Goal: Information Seeking & Learning: Learn about a topic

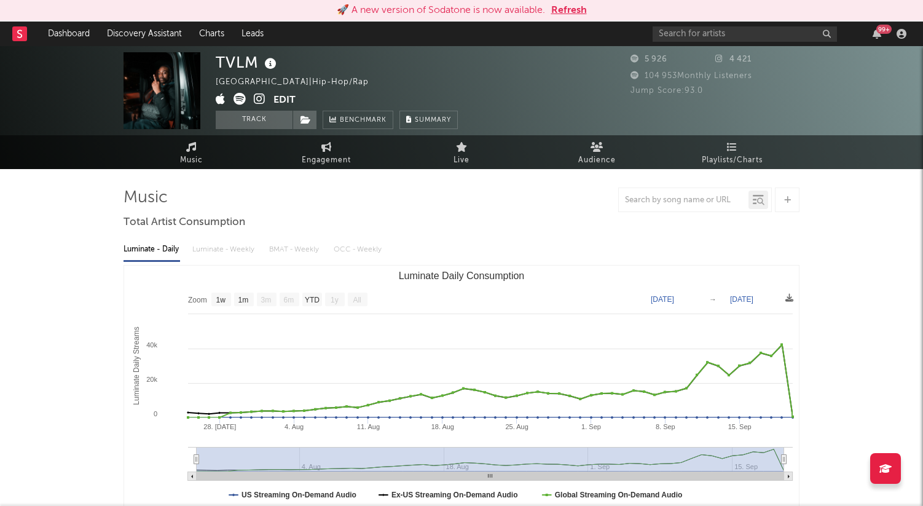
select select "1w"
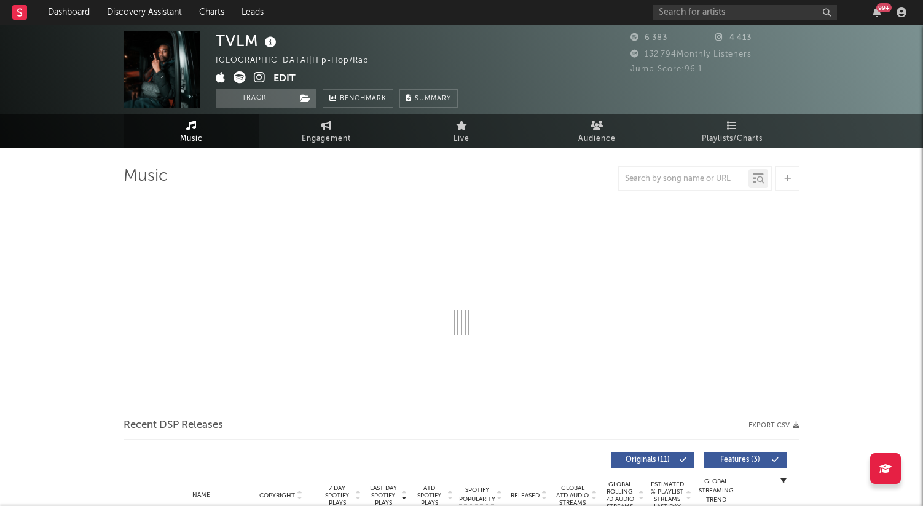
select select "1w"
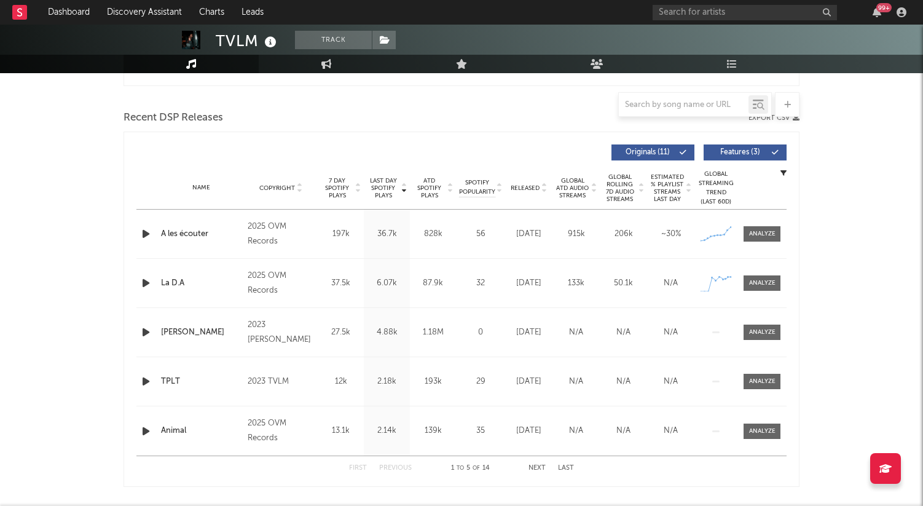
scroll to position [404, 0]
click at [756, 240] on span at bounding box center [761, 234] width 37 height 15
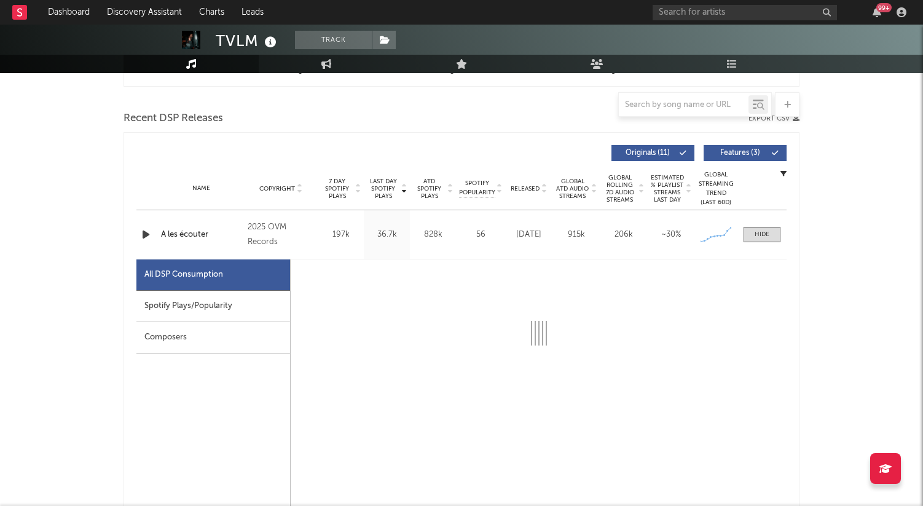
select select "1w"
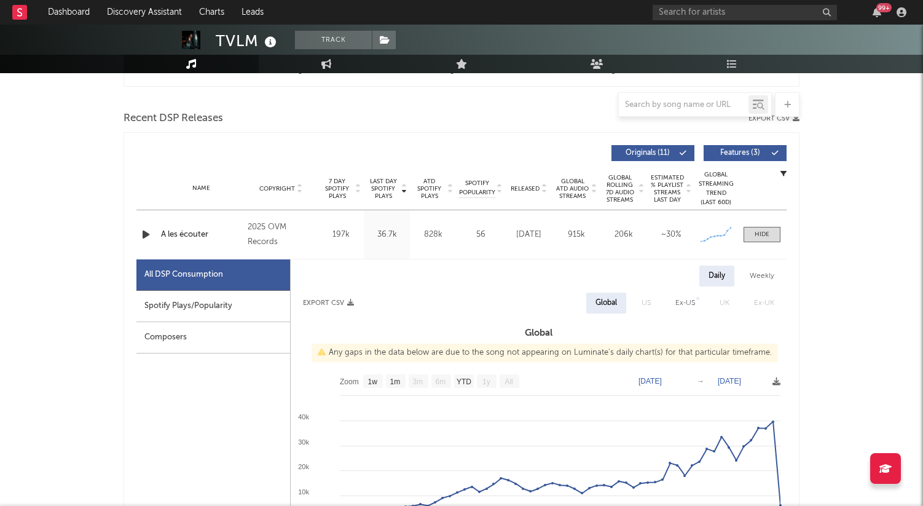
click at [183, 300] on div "Spotify Plays/Popularity" at bounding box center [213, 306] width 154 height 31
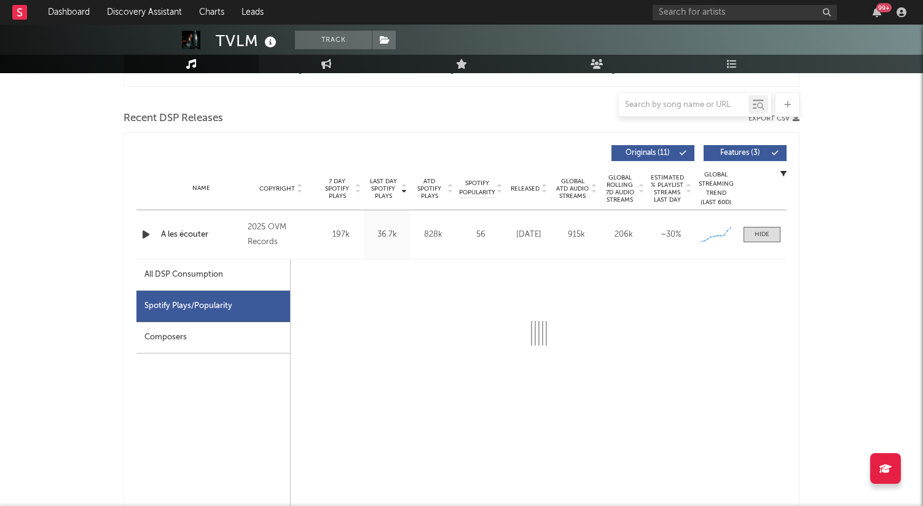
select select "1w"
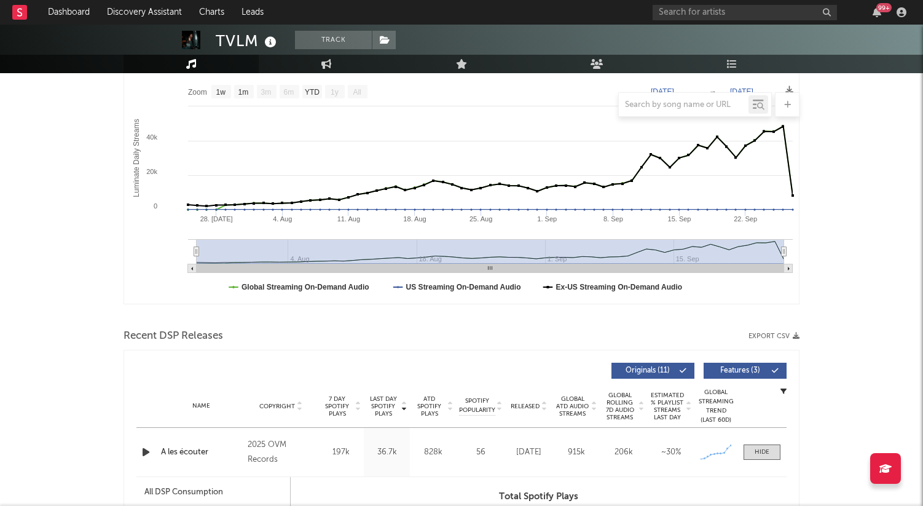
scroll to position [0, 0]
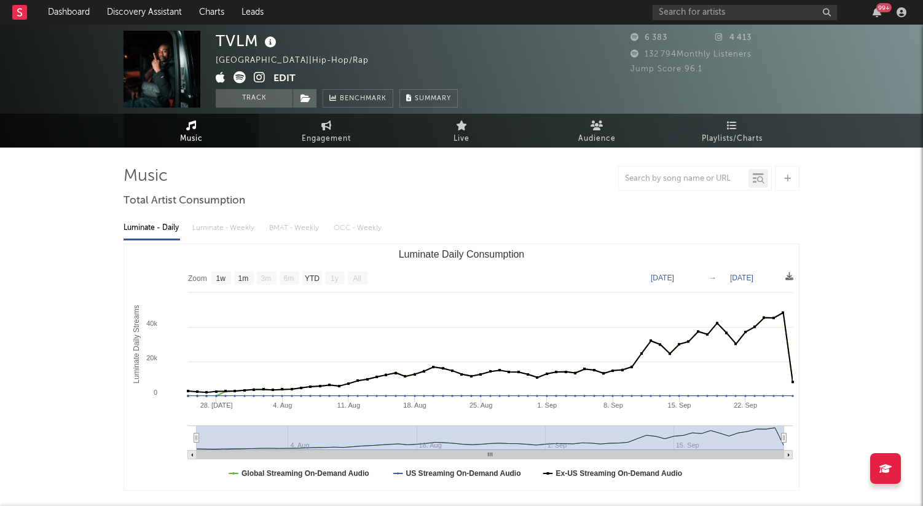
click at [678, 20] on div "99 +" at bounding box center [781, 12] width 258 height 25
click at [679, 15] on input "text" at bounding box center [744, 12] width 184 height 15
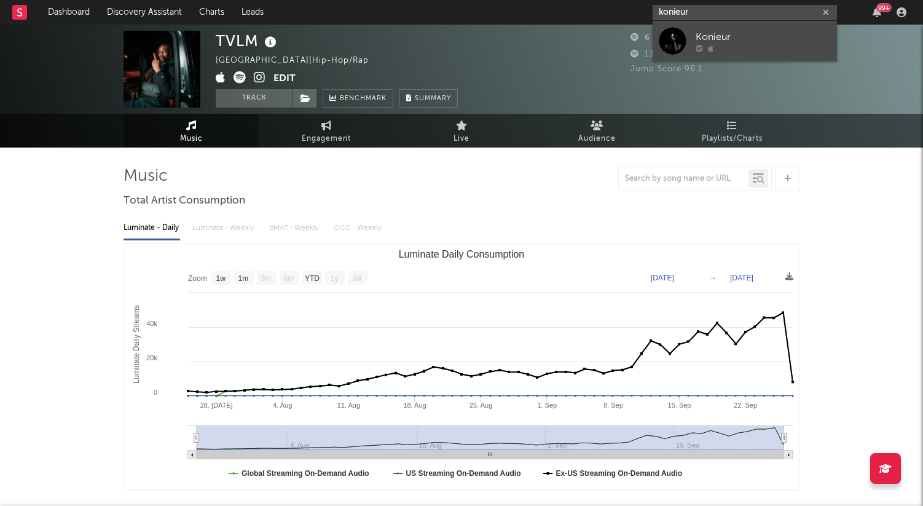
type input "konieur"
click at [692, 35] on link "Konieur" at bounding box center [744, 41] width 184 height 40
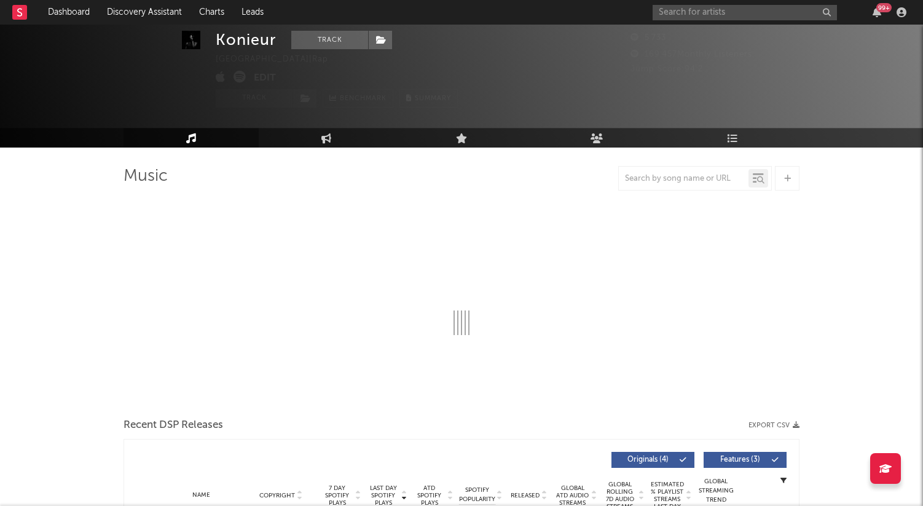
scroll to position [37, 0]
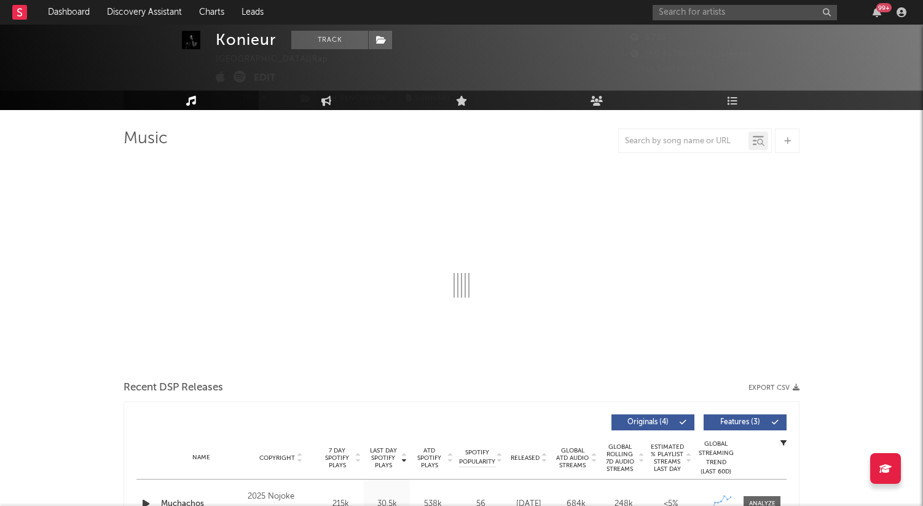
select select "1w"
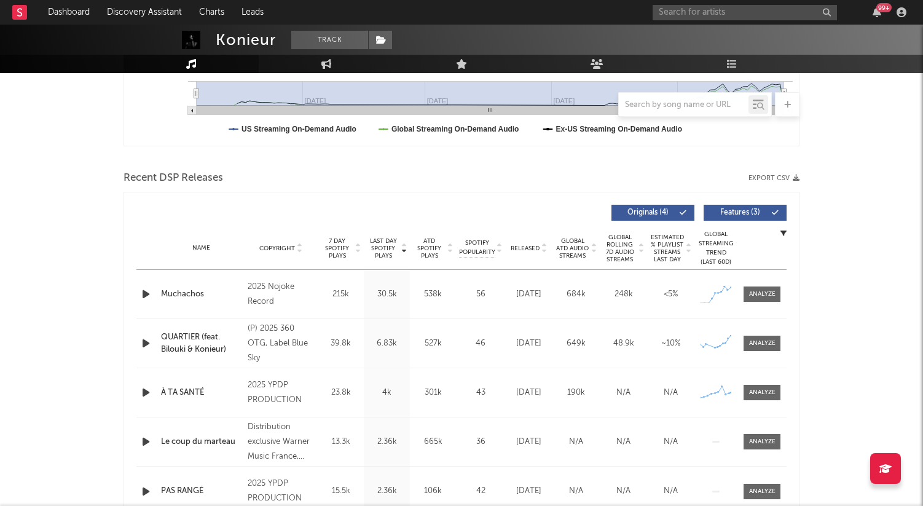
scroll to position [362, 0]
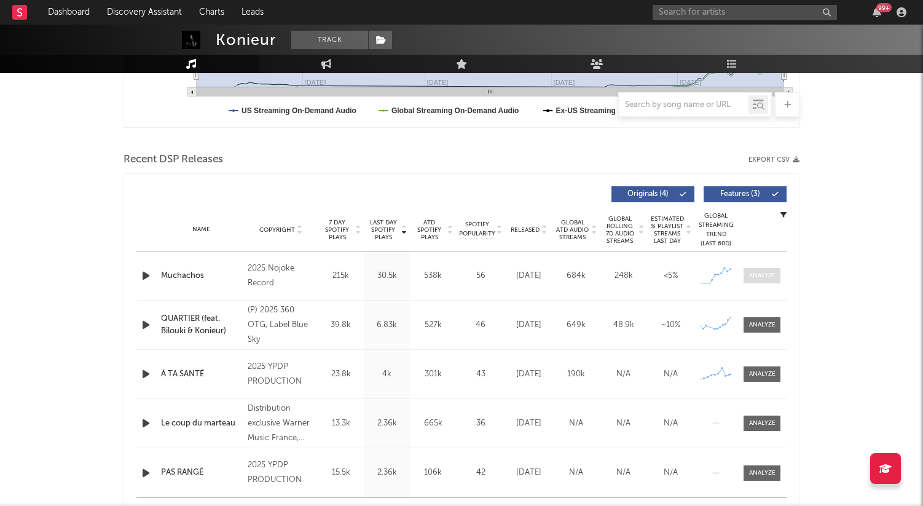
click at [767, 279] on div at bounding box center [762, 275] width 26 height 9
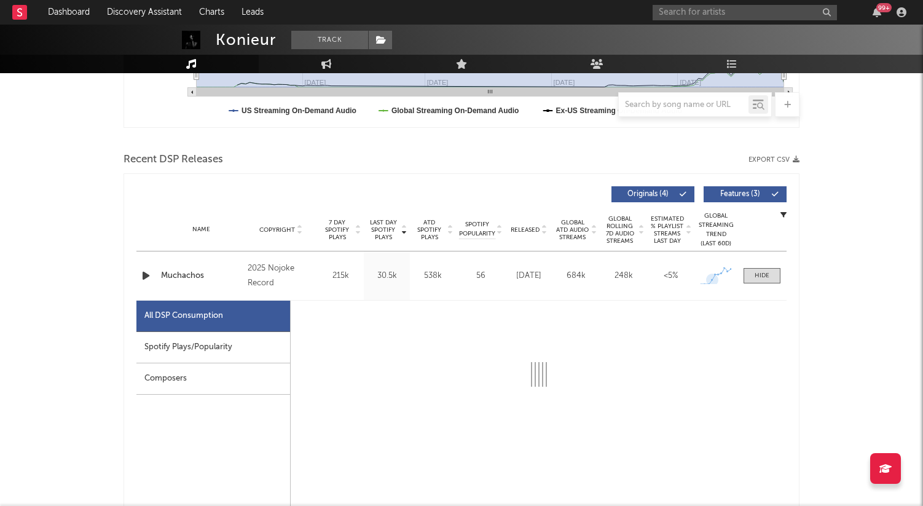
select select "1w"
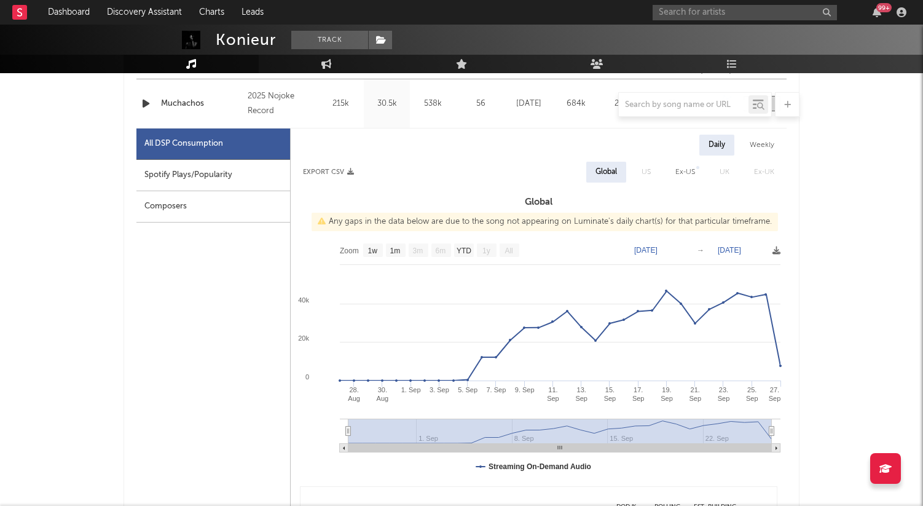
scroll to position [566, 0]
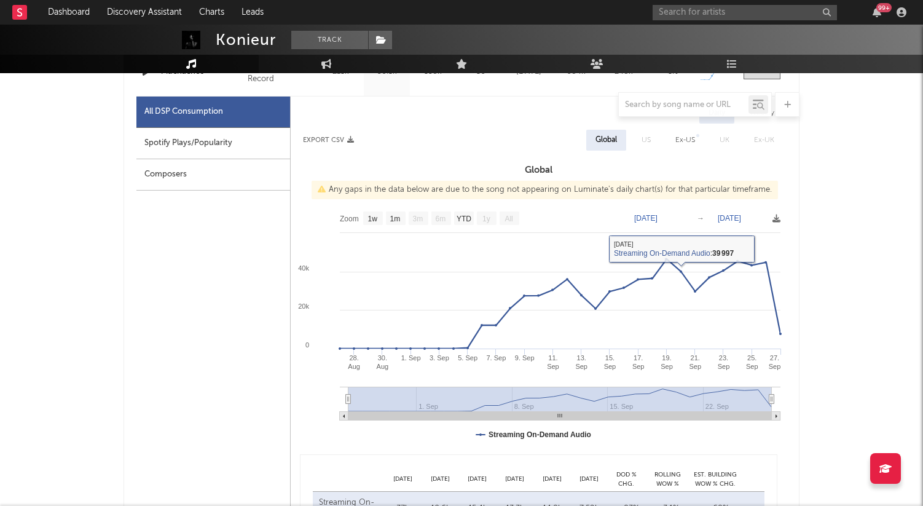
click at [198, 139] on div "Spotify Plays/Popularity" at bounding box center [213, 143] width 154 height 31
select select "1w"
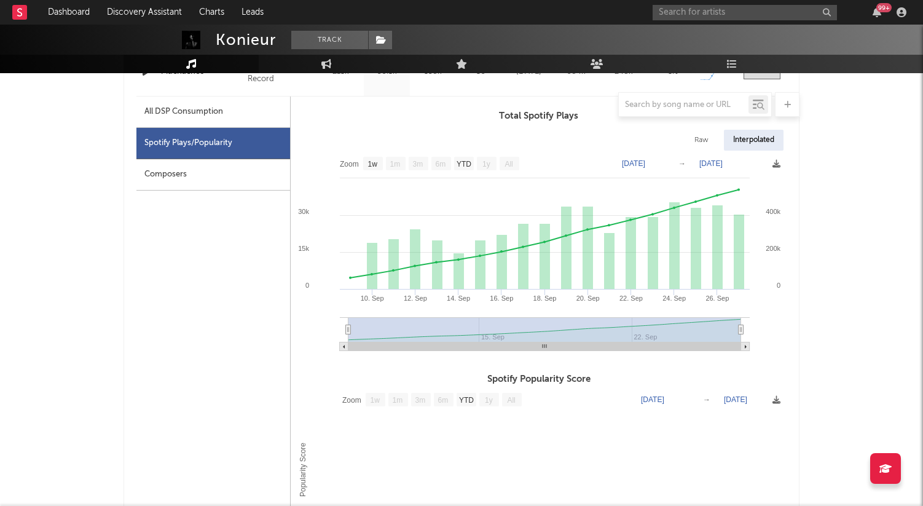
click at [200, 116] on div at bounding box center [461, 104] width 676 height 25
click at [214, 117] on div "All DSP Consumption" at bounding box center [183, 111] width 79 height 15
select select "1w"
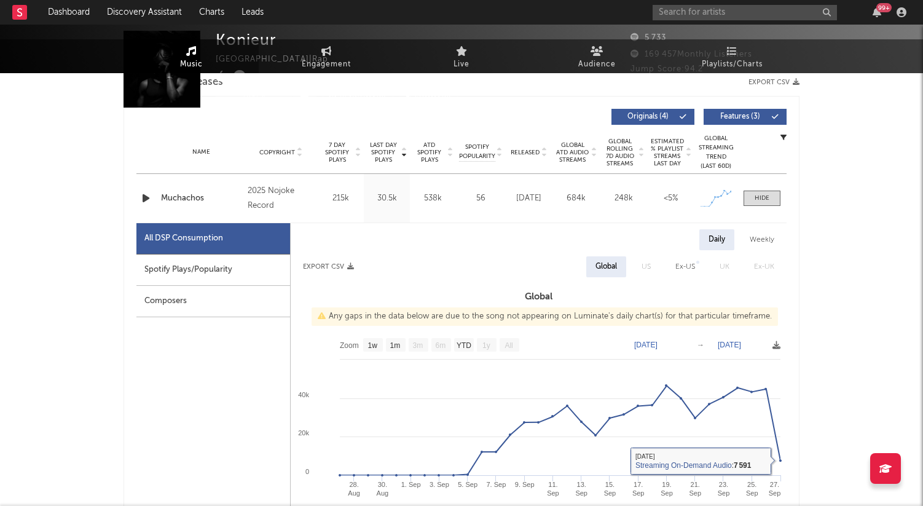
scroll to position [0, 0]
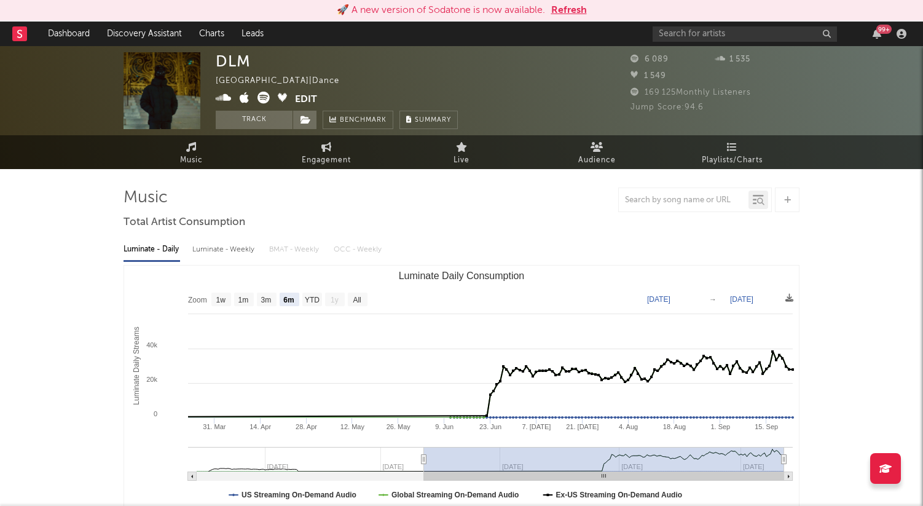
select select "6m"
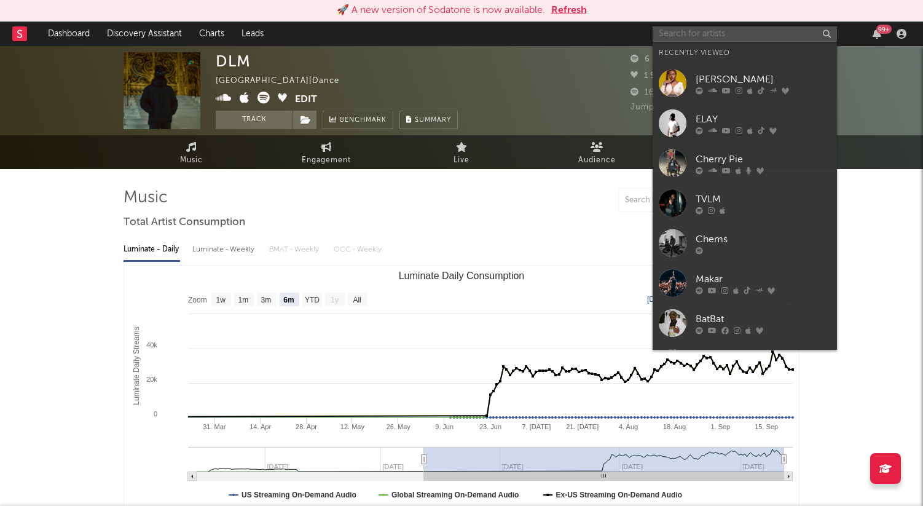
click at [709, 33] on input "text" at bounding box center [744, 33] width 184 height 15
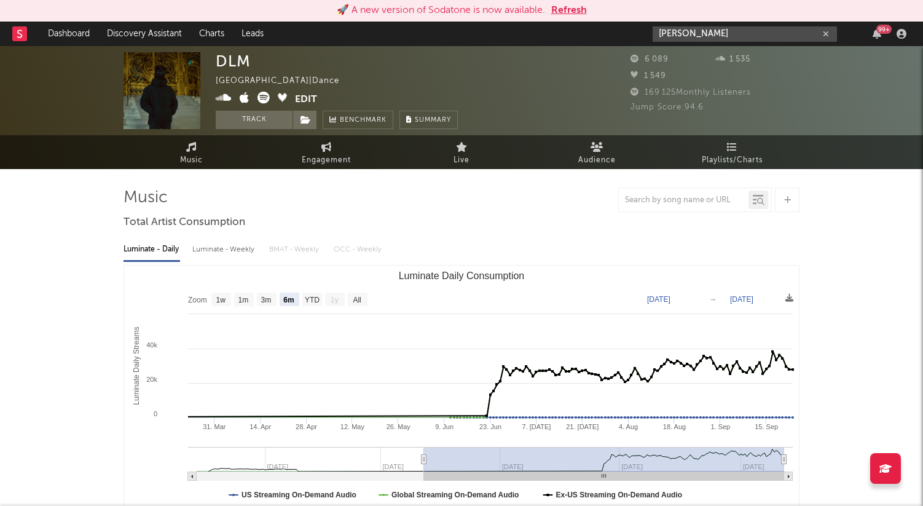
click at [709, 31] on input "jimbo" at bounding box center [744, 33] width 184 height 15
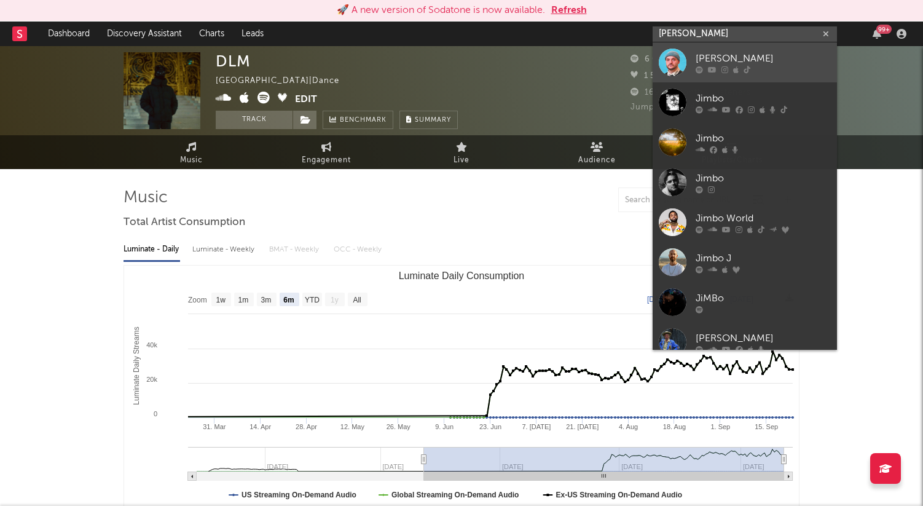
type input "jimbo"
click at [697, 61] on div "jimbo" at bounding box center [762, 58] width 135 height 15
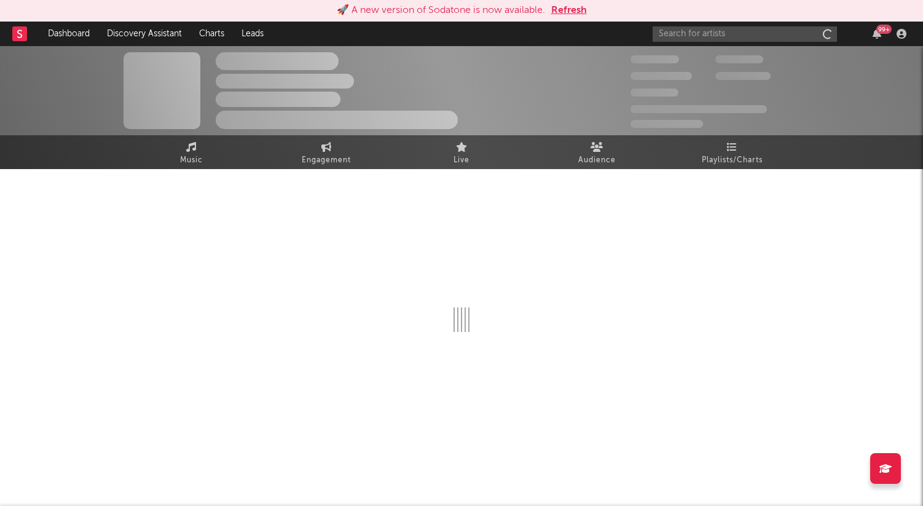
click at [697, 66] on div "300 000" at bounding box center [672, 59] width 85 height 15
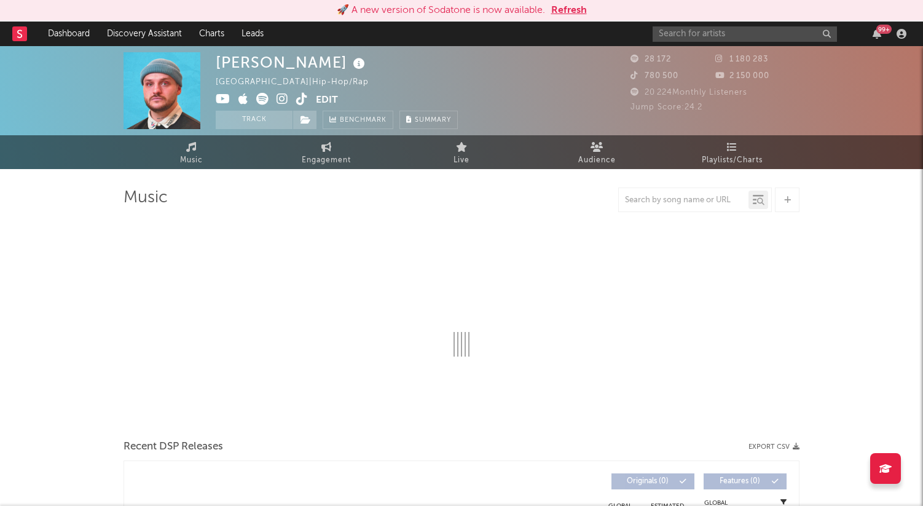
click at [552, 12] on button "Refresh" at bounding box center [569, 10] width 36 height 15
select select "6m"
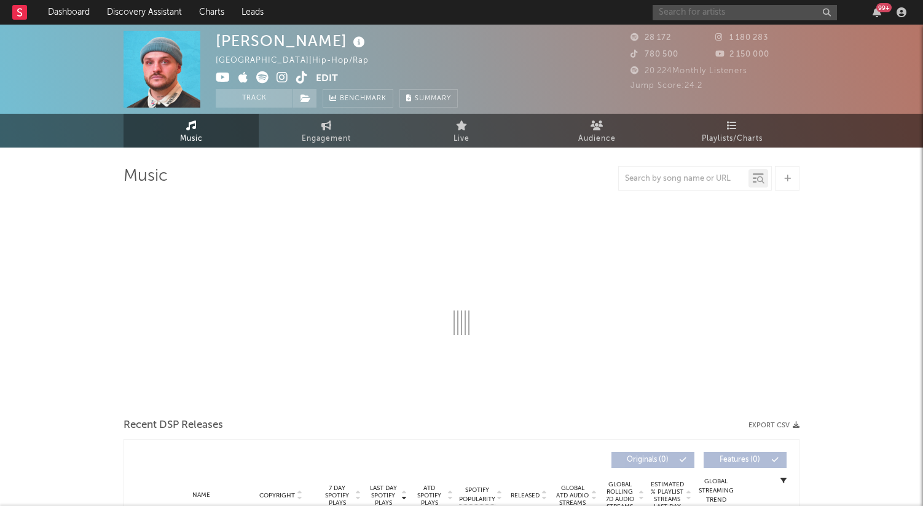
click at [683, 11] on input "text" at bounding box center [744, 12] width 184 height 15
select select "6m"
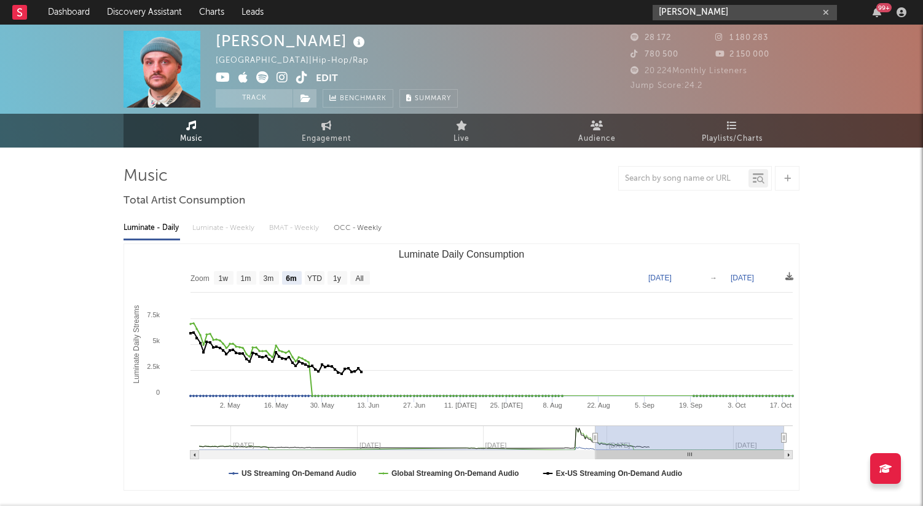
click at [702, 7] on input "jimbo" at bounding box center [744, 12] width 184 height 15
click at [698, 10] on input "jimbo" at bounding box center [744, 12] width 184 height 15
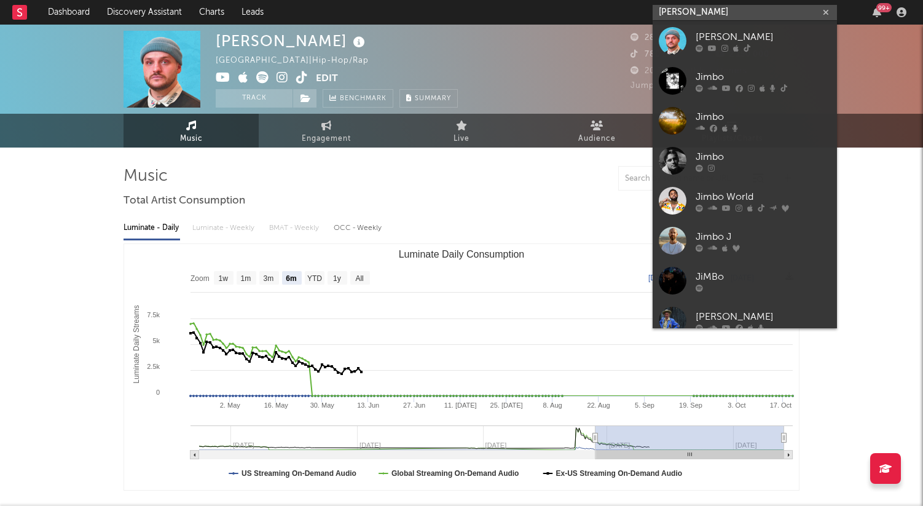
click at [698, 10] on input "jimbo" at bounding box center [744, 12] width 184 height 15
paste input "https://open.spotify.com/intl-fr/track/3hTmafgikfeMjyK8wT0ouq?si=5ad16023fcd149…"
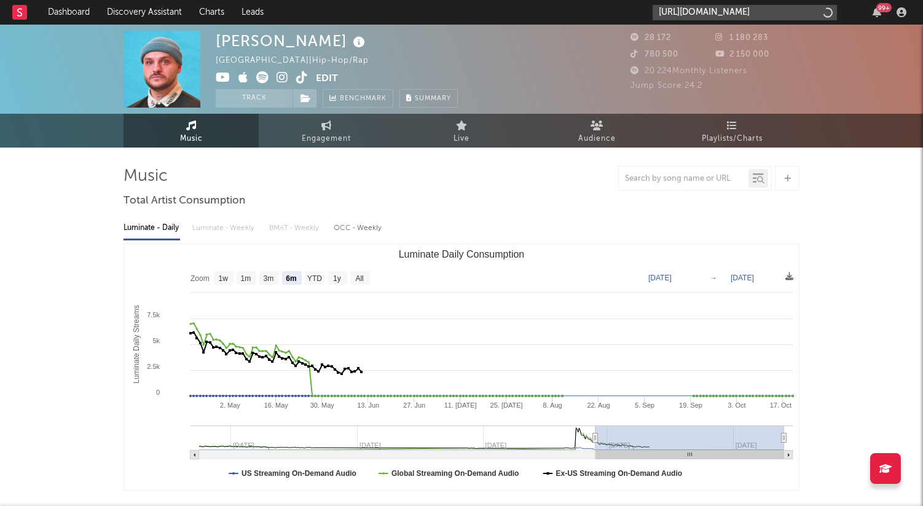
click at [800, 14] on input "https://open.spotify.com/intl-fr/track/3hTmafgikfeMjyK8wT0ouq?si=5ad16023fcd149…" at bounding box center [744, 12] width 184 height 15
click at [736, 16] on input "https://open.spotify.com/intl-fr/track/3hTmafgikfeMjyK8wT0ouq?si=5ad16023fcd149…" at bounding box center [744, 12] width 184 height 15
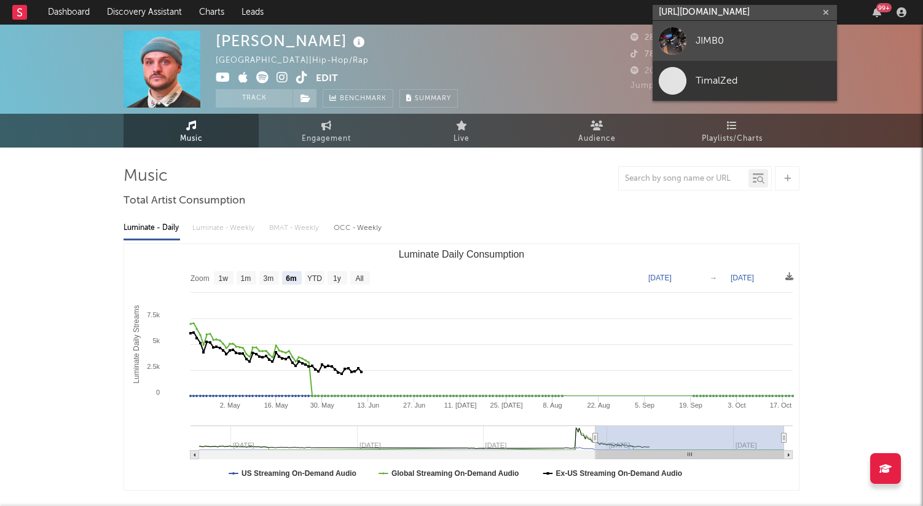
type input "https://open.spotify.com/intl-fr/track/3hTmafgikfeMjyK8wT0ouq?si=5ad16023fcd149…"
click at [722, 44] on div "JIMB0" at bounding box center [762, 40] width 135 height 15
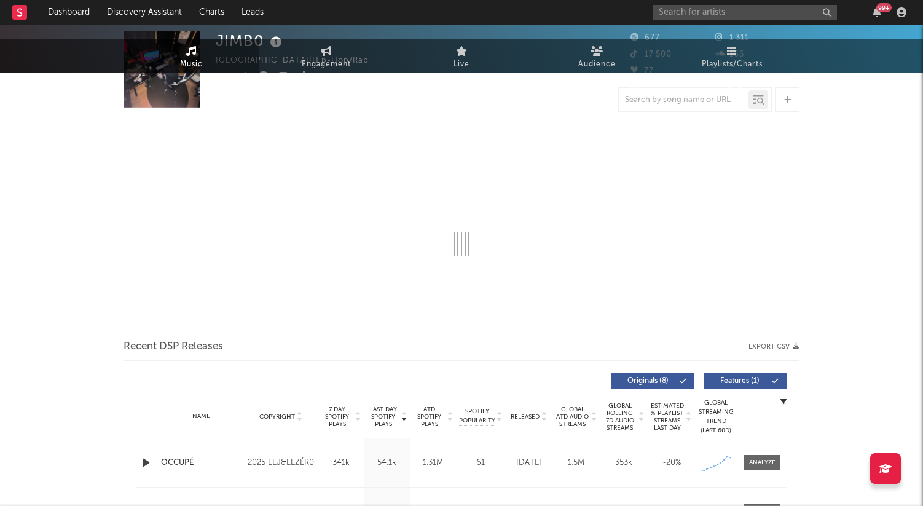
select select "1w"
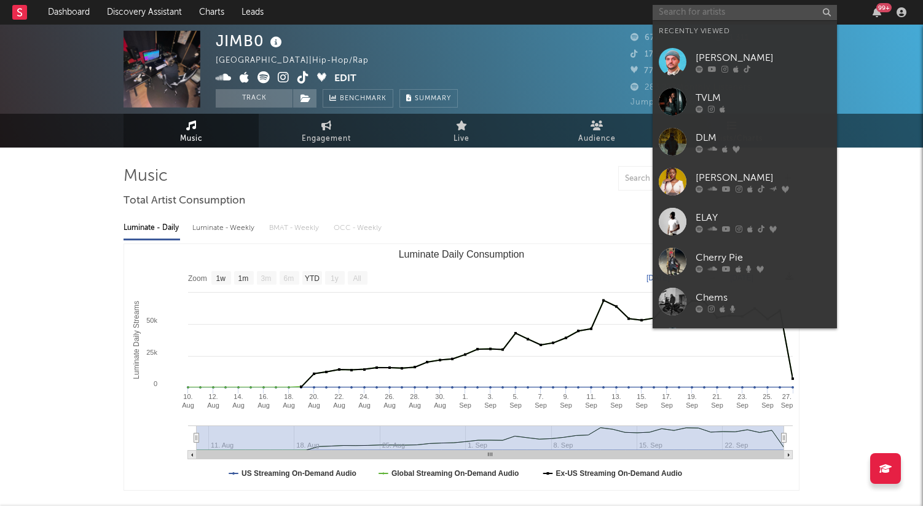
click at [729, 15] on input "text" at bounding box center [744, 12] width 184 height 15
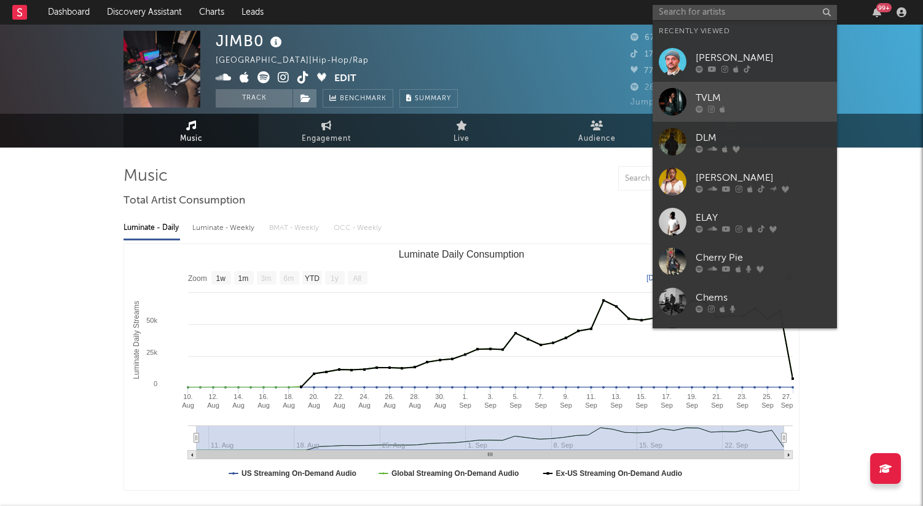
click at [676, 100] on div at bounding box center [673, 102] width 28 height 28
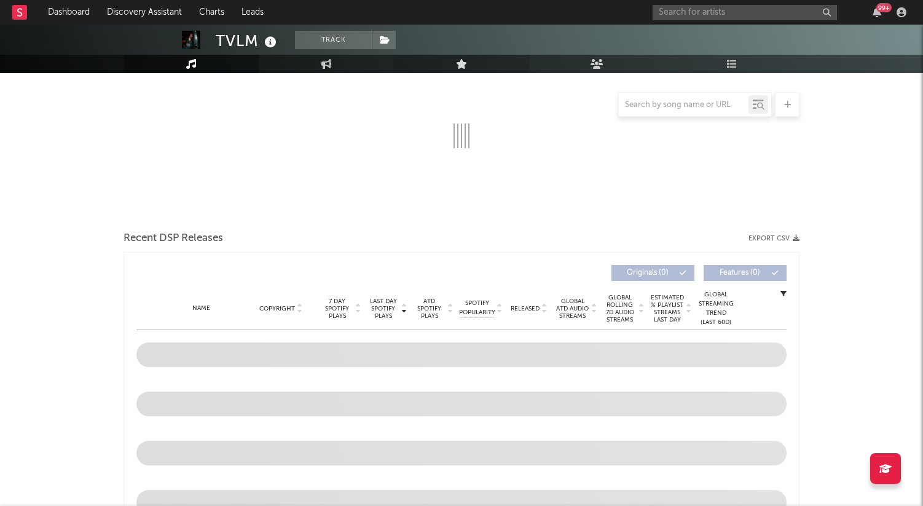
select select "1w"
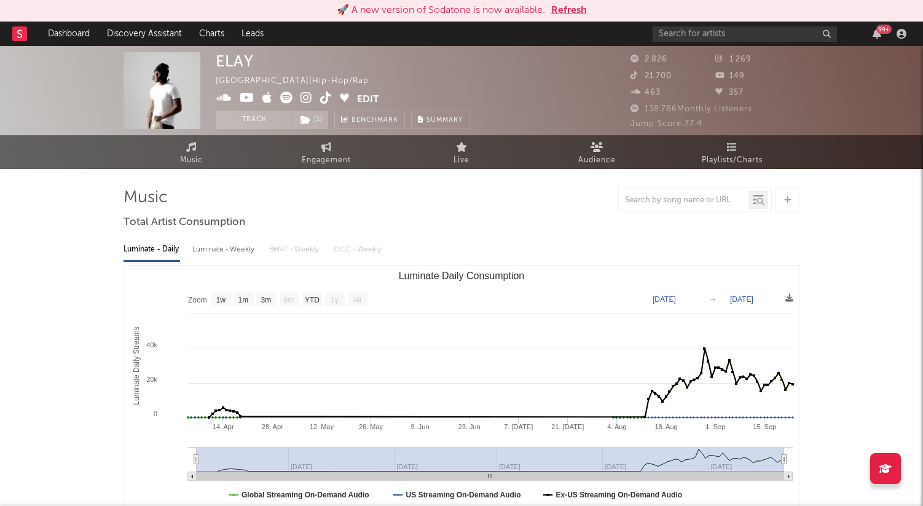
select select "1w"
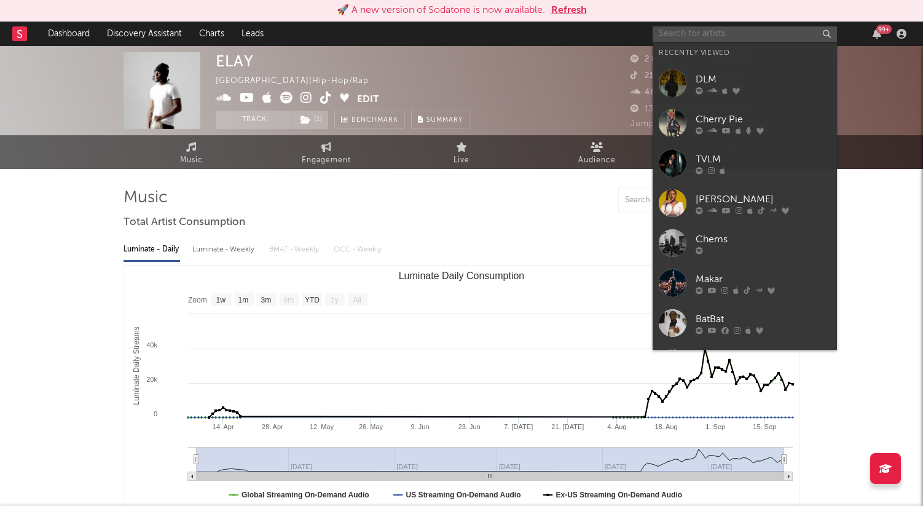
click at [684, 41] on input "text" at bounding box center [744, 33] width 184 height 15
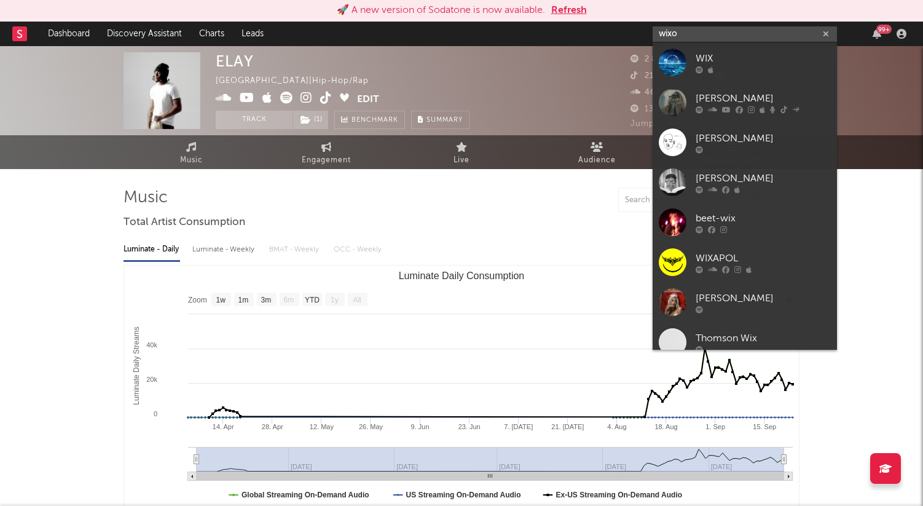
click at [699, 34] on input "wixo" at bounding box center [744, 33] width 184 height 15
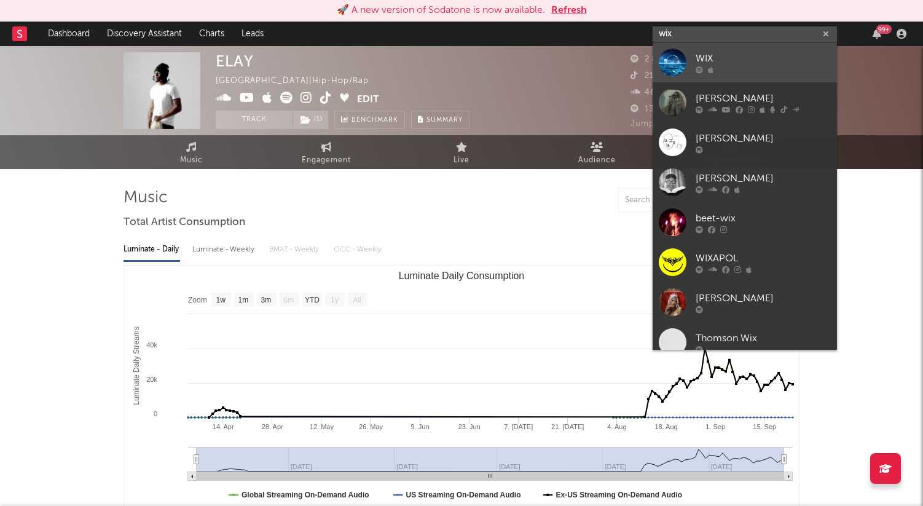
type input "wixo"
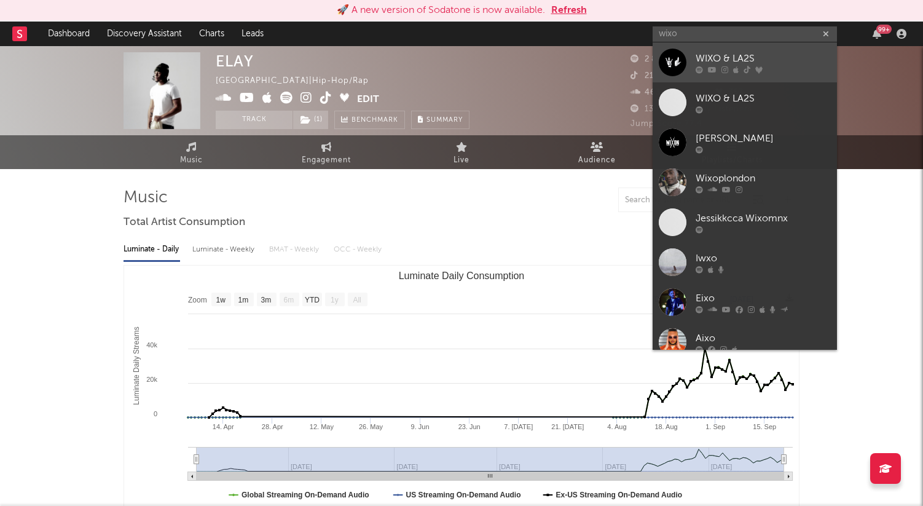
click at [715, 72] on icon at bounding box center [712, 69] width 9 height 7
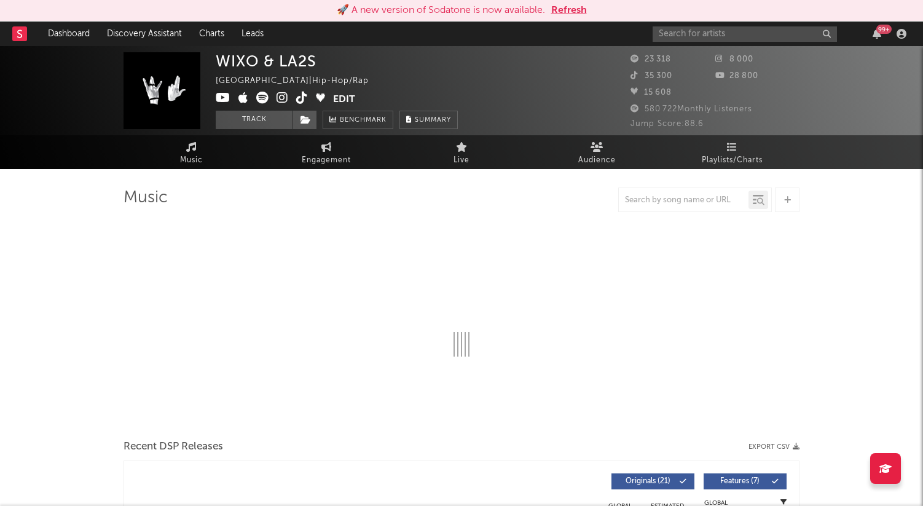
select select "6m"
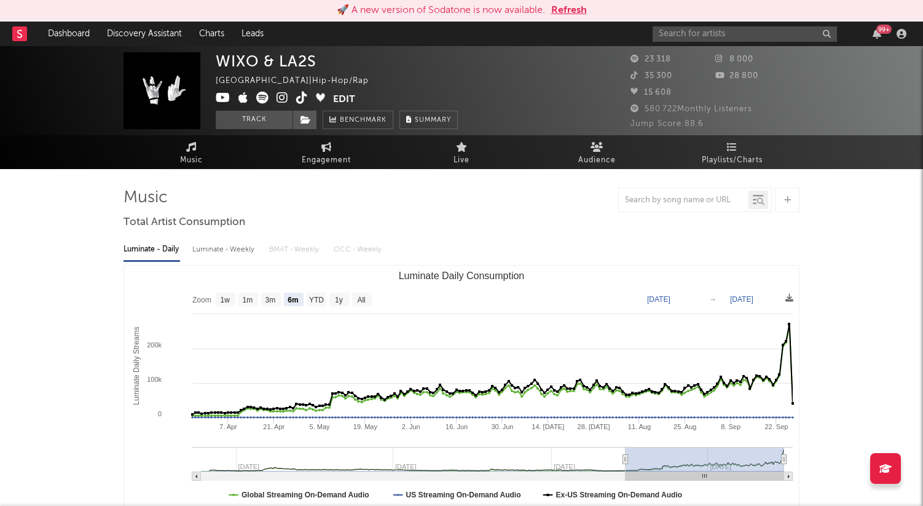
click at [574, 14] on button "Refresh" at bounding box center [569, 10] width 36 height 15
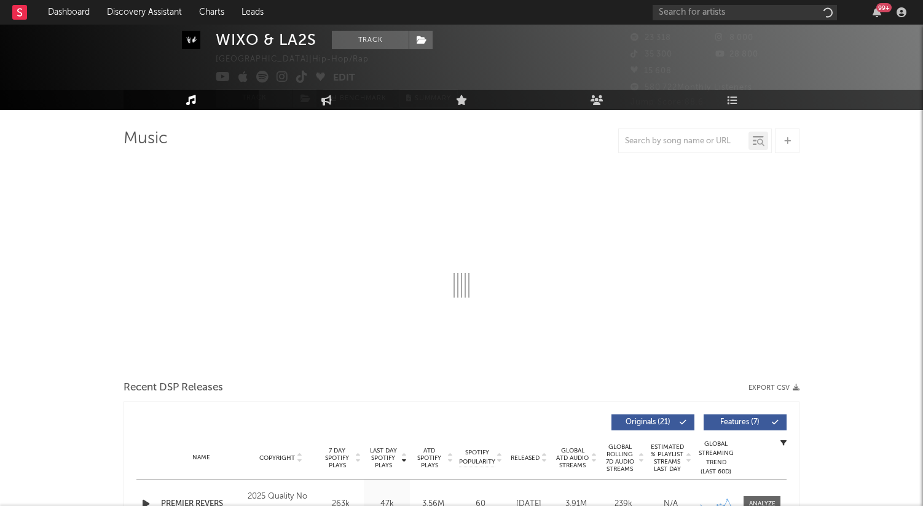
select select "6m"
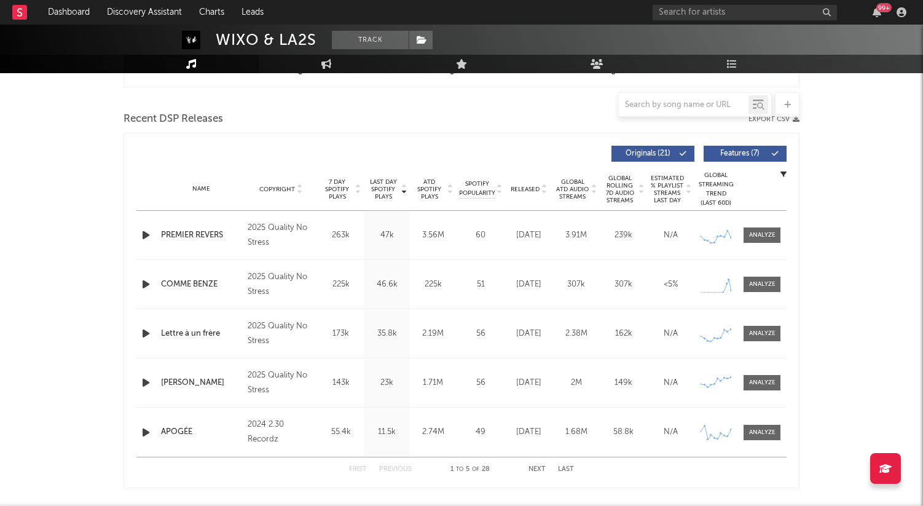
scroll to position [410, 0]
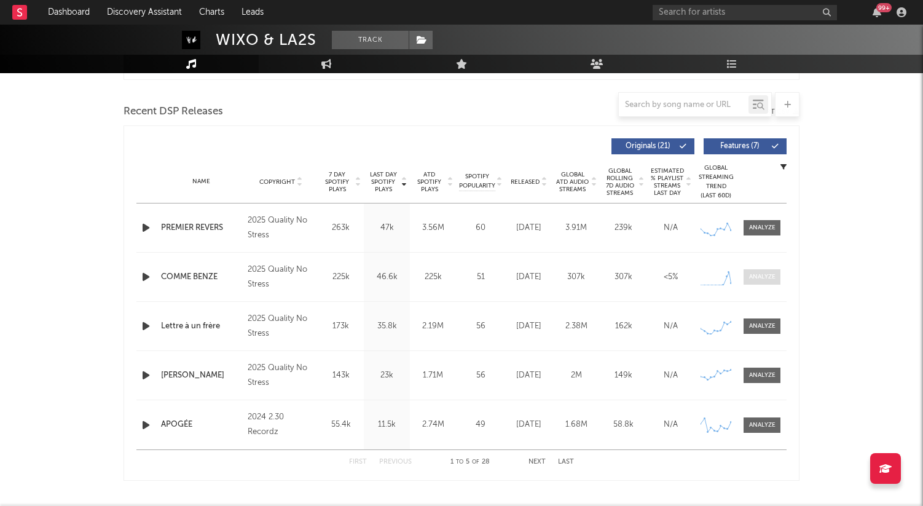
click at [762, 272] on span at bounding box center [761, 276] width 37 height 15
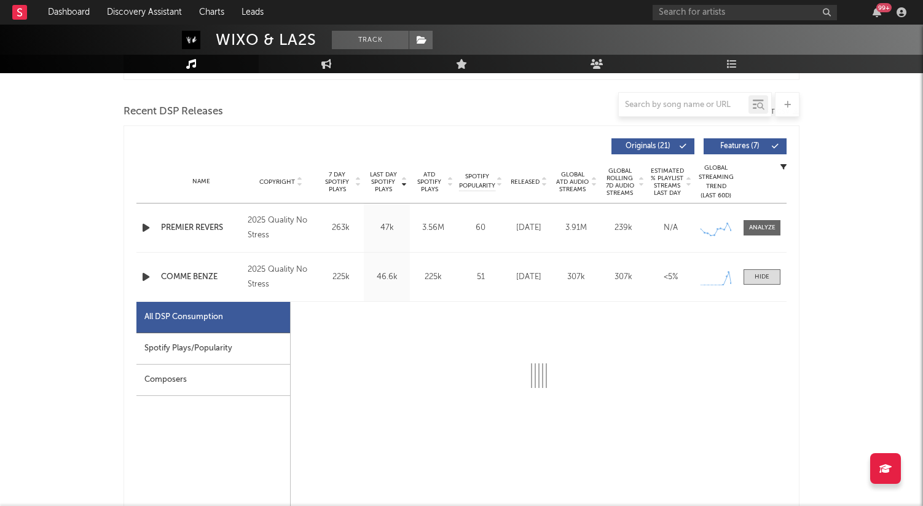
select select "1w"
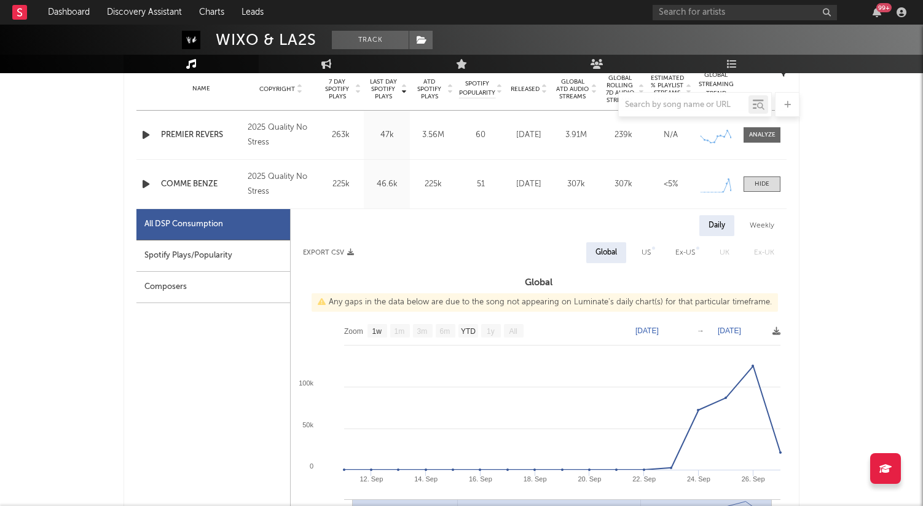
scroll to position [524, 0]
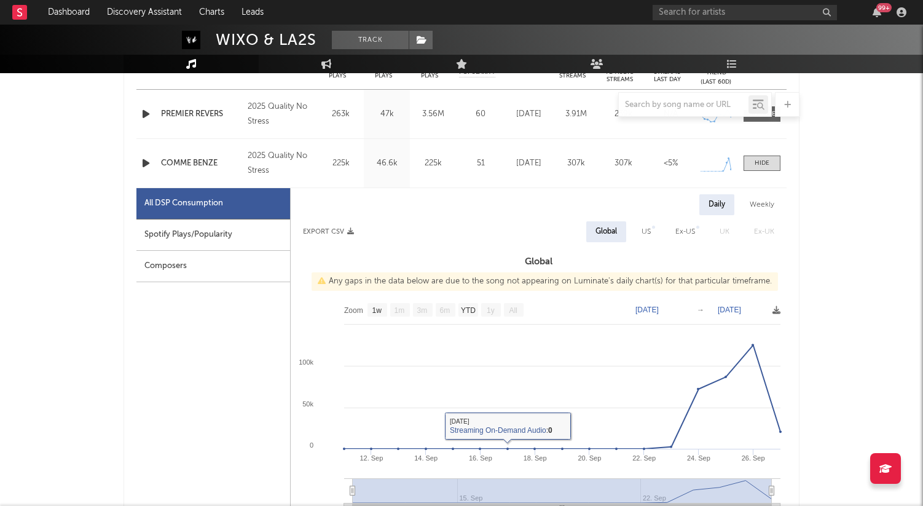
click at [257, 234] on div "Spotify Plays/Popularity" at bounding box center [213, 234] width 154 height 31
select select "1w"
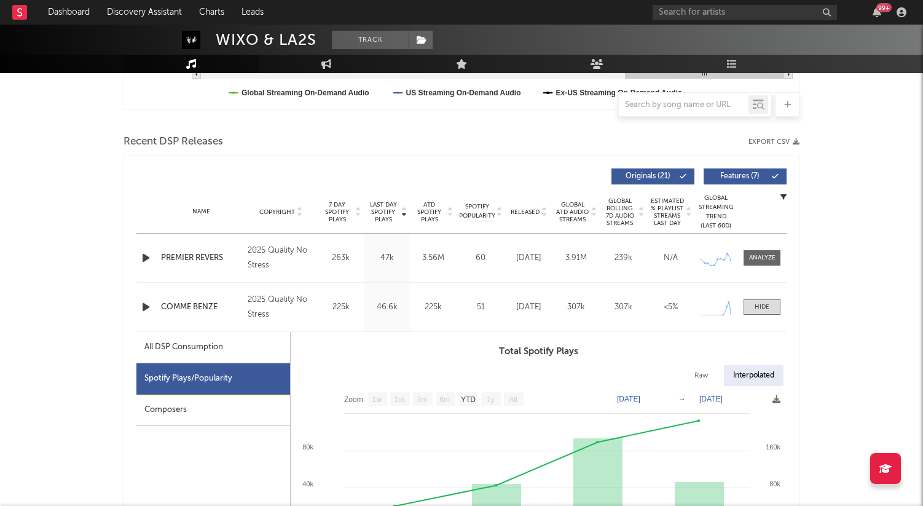
scroll to position [380, 0]
click at [878, 14] on icon "button" at bounding box center [876, 12] width 9 height 10
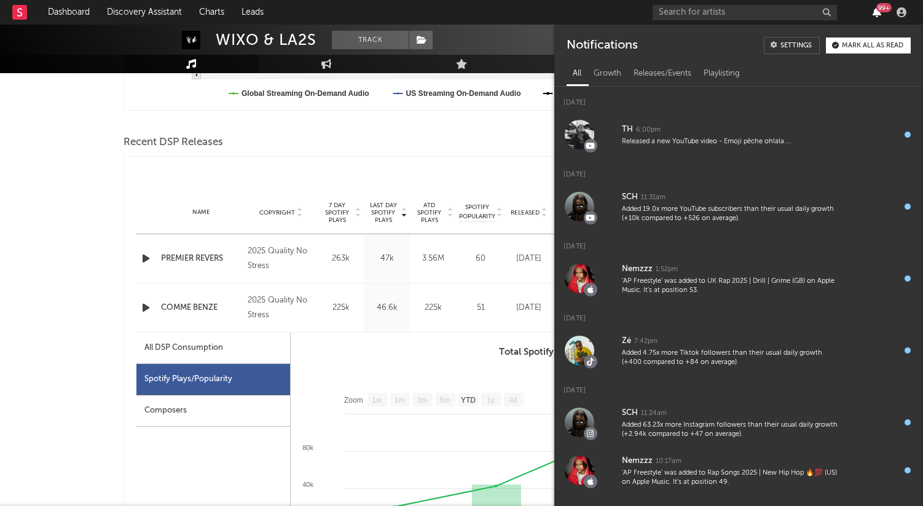
click at [878, 14] on icon "button" at bounding box center [876, 12] width 9 height 10
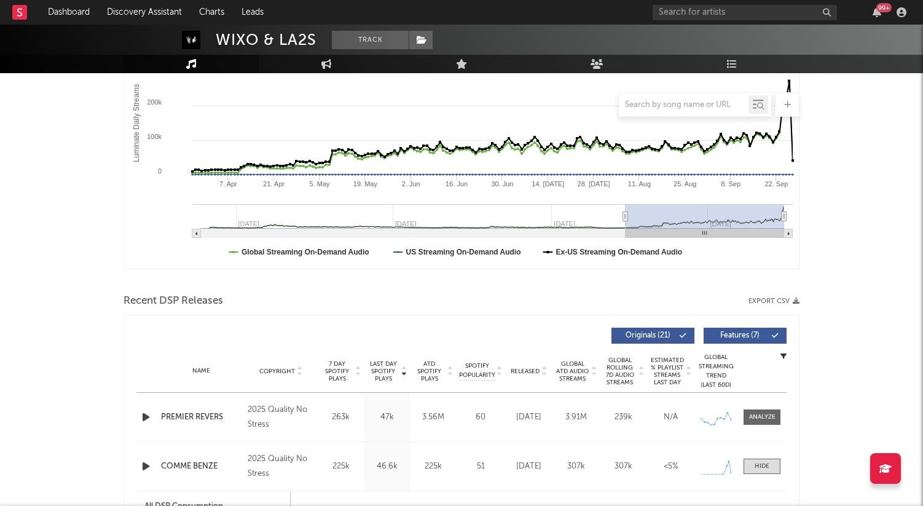
scroll to position [0, 0]
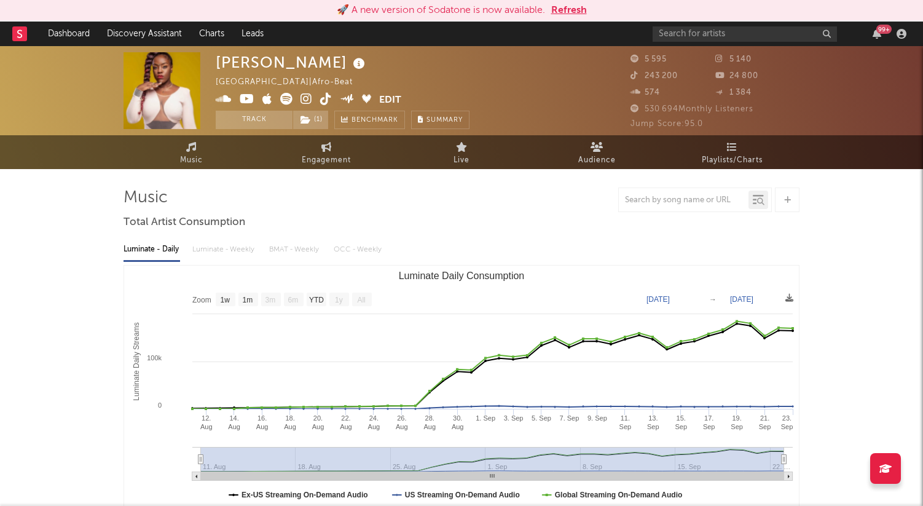
select select "1w"
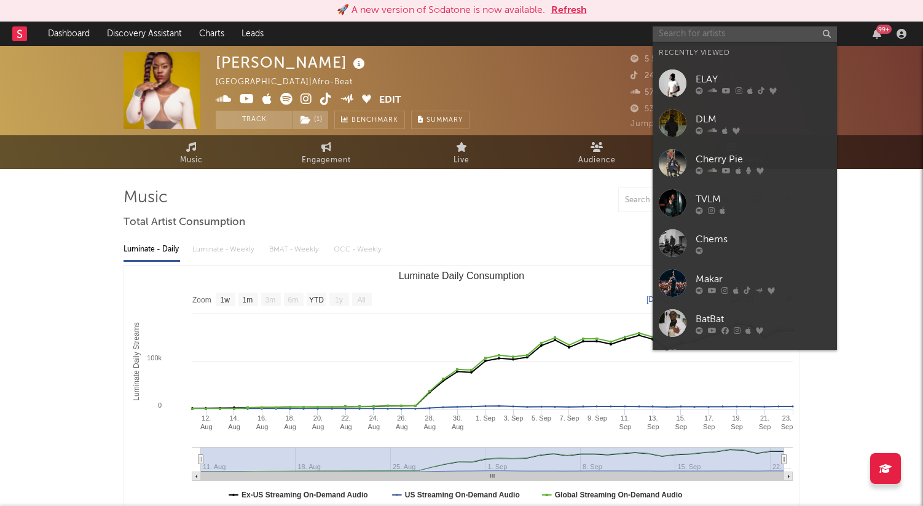
click at [690, 28] on input "text" at bounding box center [744, 33] width 184 height 15
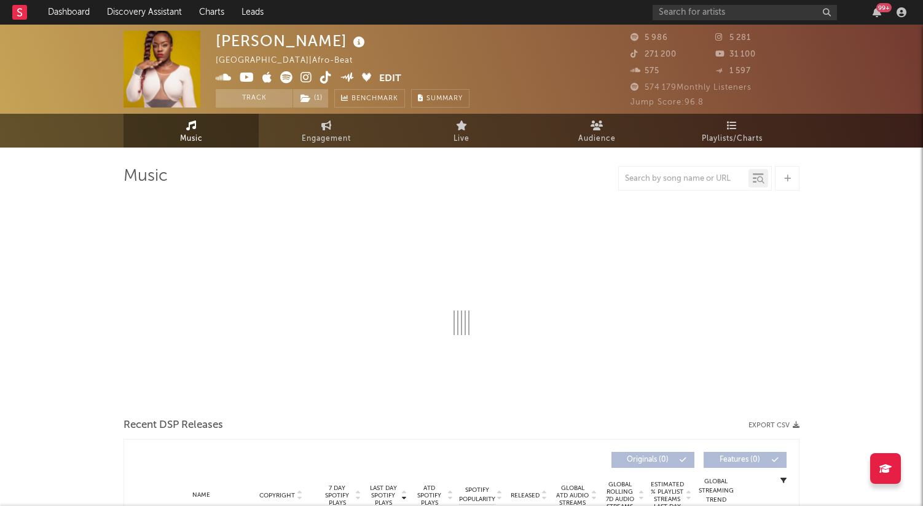
select select "1w"
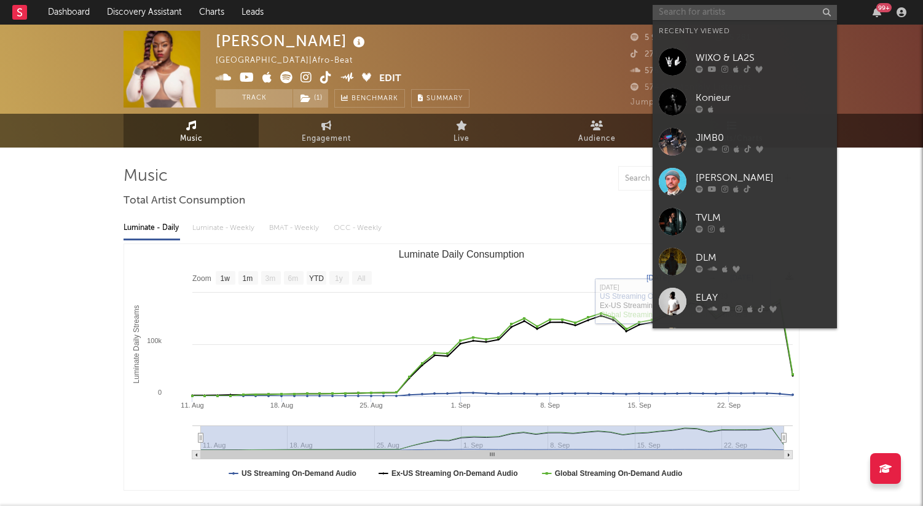
click at [724, 13] on input "text" at bounding box center [744, 12] width 184 height 15
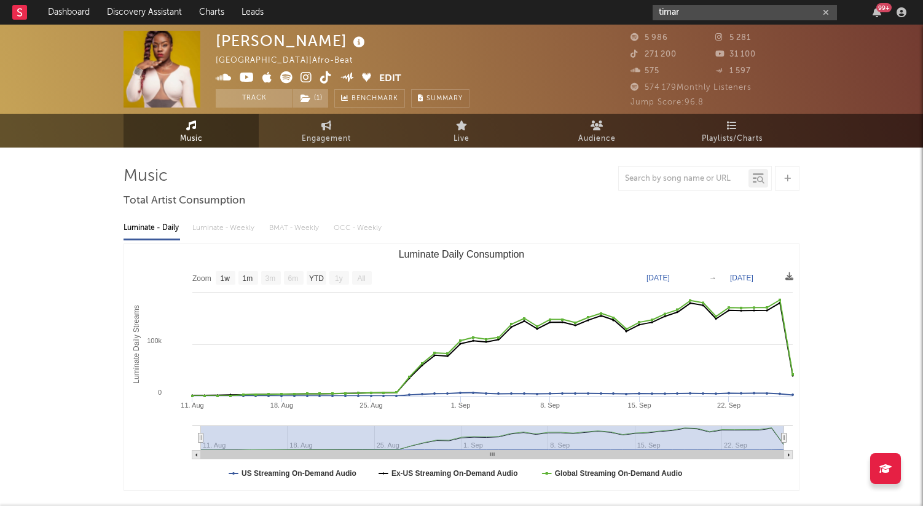
click at [686, 14] on input "timar" at bounding box center [744, 12] width 184 height 15
click at [704, 15] on input "timar" at bounding box center [744, 12] width 184 height 15
click at [709, 15] on input "timar" at bounding box center [744, 12] width 184 height 15
click at [693, 15] on input "timar" at bounding box center [744, 12] width 184 height 15
click at [694, 7] on input "timar" at bounding box center [744, 12] width 184 height 15
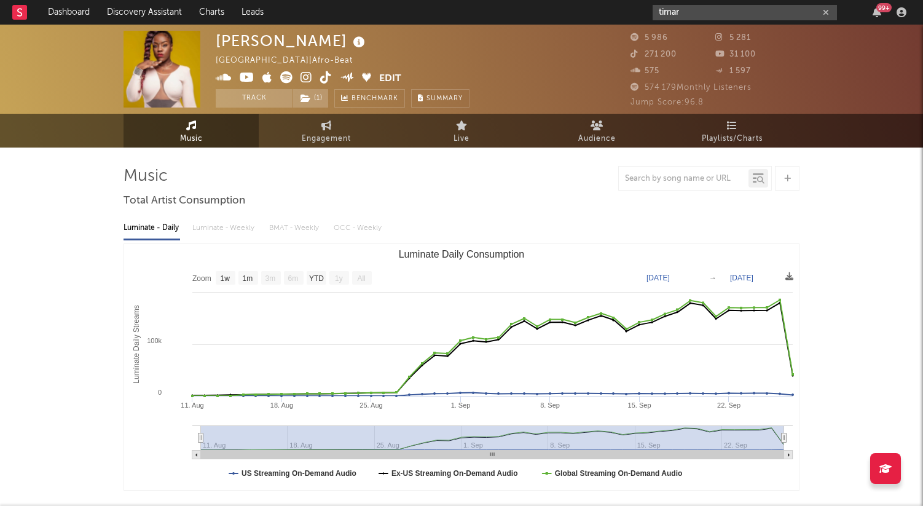
click at [697, 10] on input "timar" at bounding box center [744, 12] width 184 height 15
click at [709, 12] on input "timar" at bounding box center [744, 12] width 184 height 15
type input "timar"
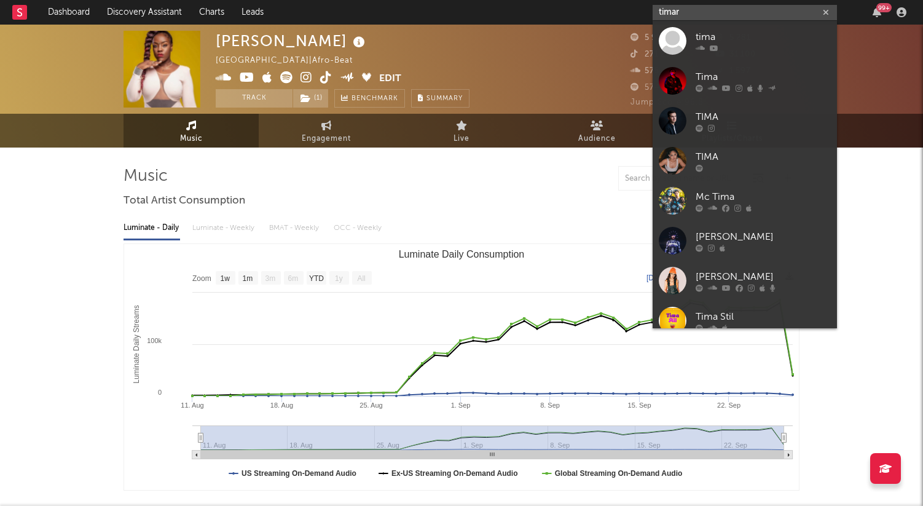
click at [692, 10] on input "timar" at bounding box center [744, 12] width 184 height 15
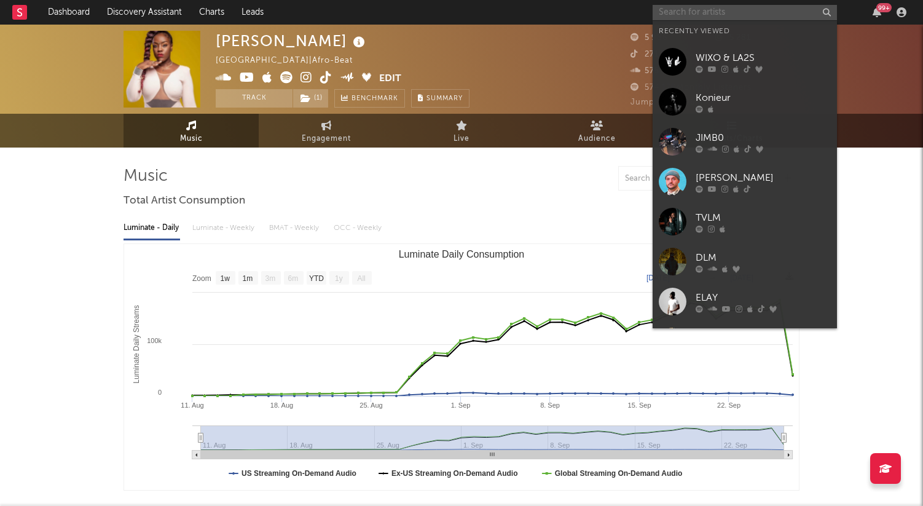
paste input "https://open.spotify.com/intl-fr/artist/4BUeuxQIWI69tEYuvzbv6D?si=qFNk7eb8SZuVi…"
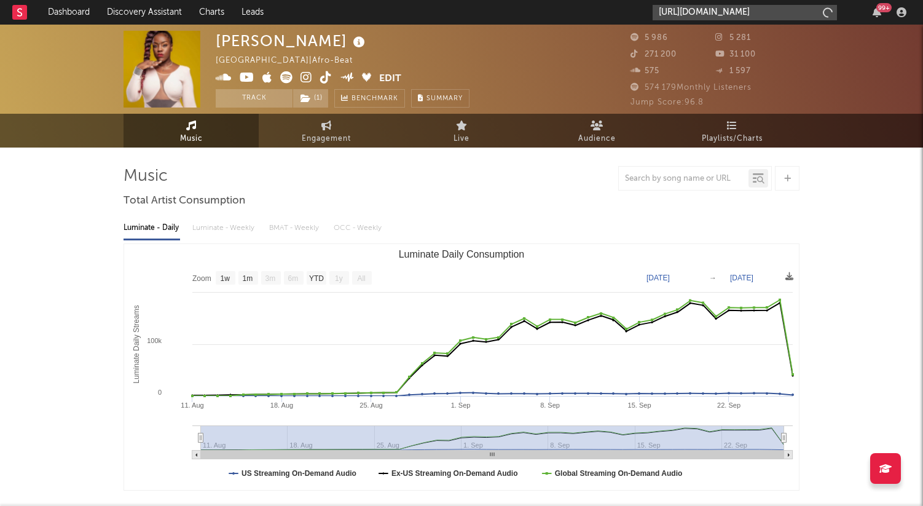
scroll to position [0, 225]
click at [759, 14] on input "https://open.spotify.com/intl-fr/artist/4BUeuxQIWI69tEYuvzbv6D?si=qFNk7eb8SZuVi…" at bounding box center [744, 12] width 184 height 15
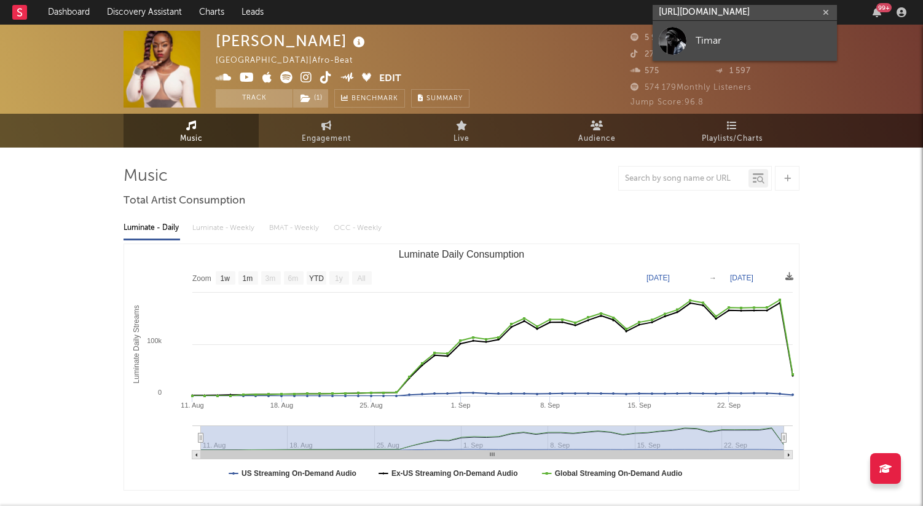
type input "https://open.spotify.com/intl-fr/artist/4BUeuxQIWI69tEYuvzbv6D?si=qFNk7eb8SZuVi…"
click at [712, 36] on div "Timar" at bounding box center [762, 40] width 135 height 15
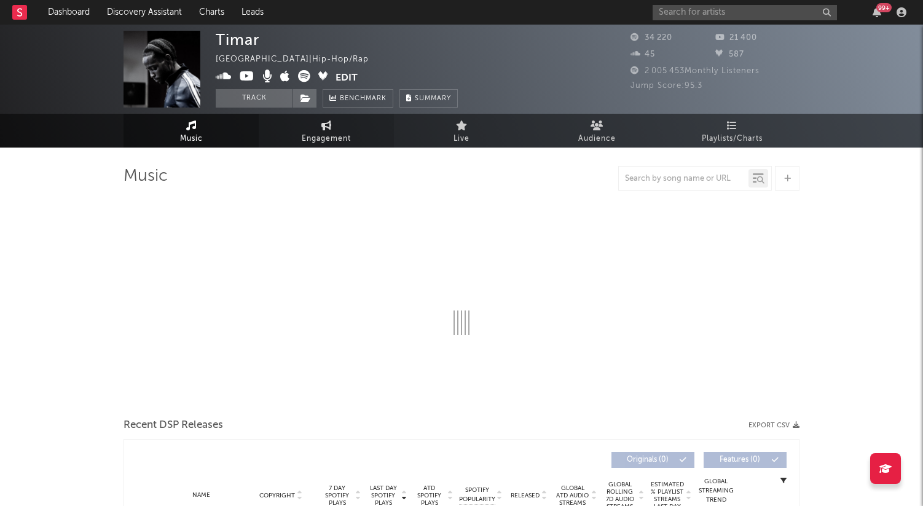
select select "6m"
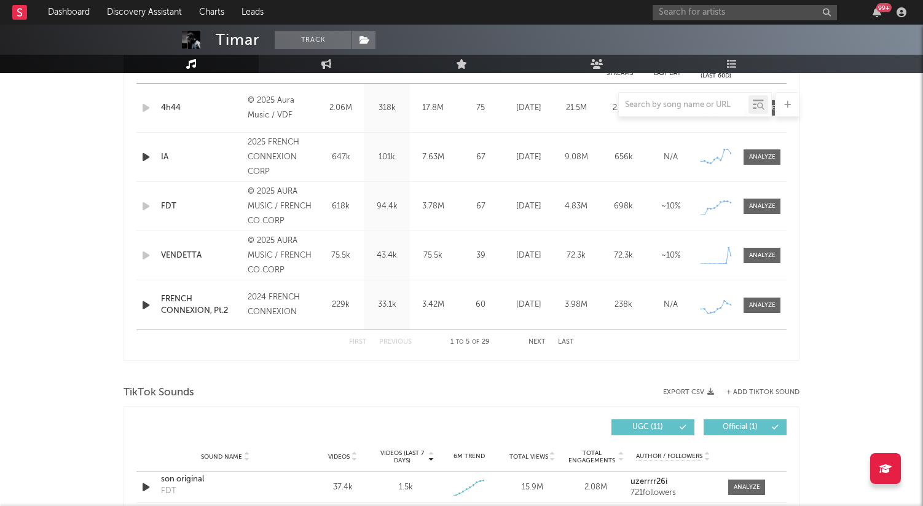
scroll to position [525, 0]
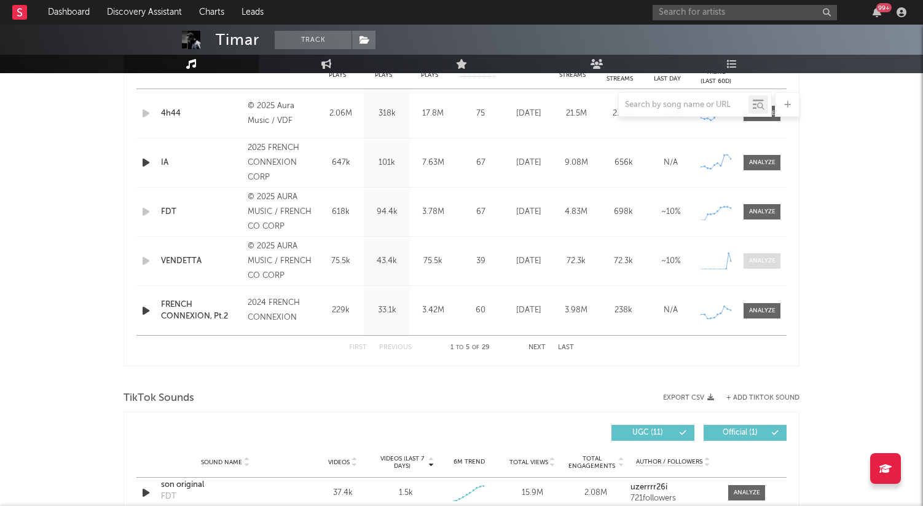
click at [748, 259] on span at bounding box center [761, 260] width 37 height 15
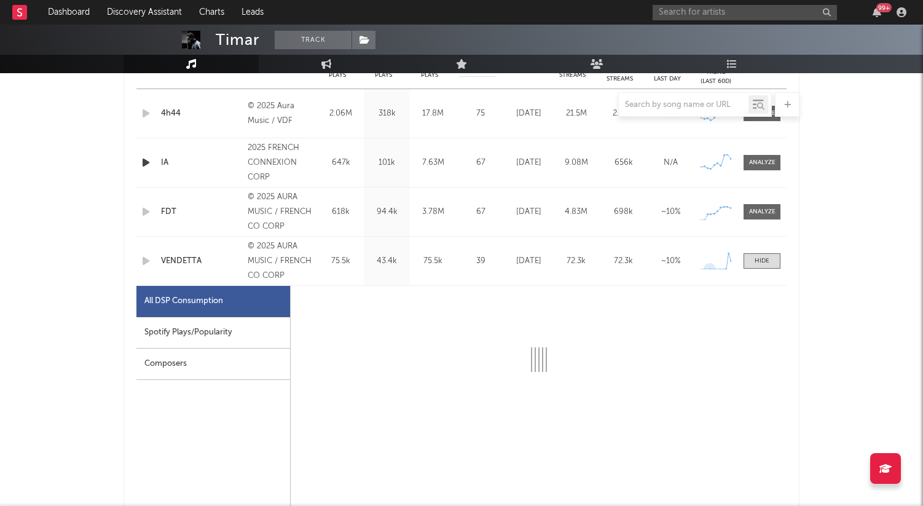
select select "1w"
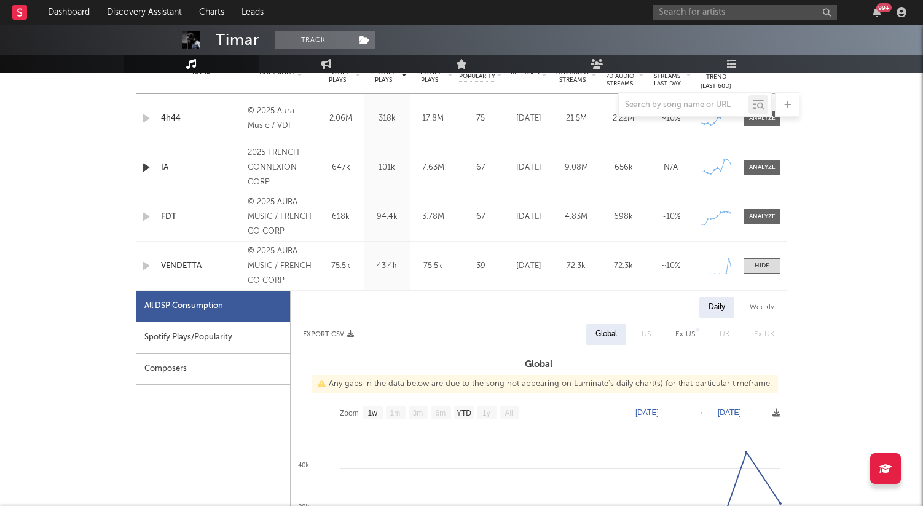
scroll to position [574, 0]
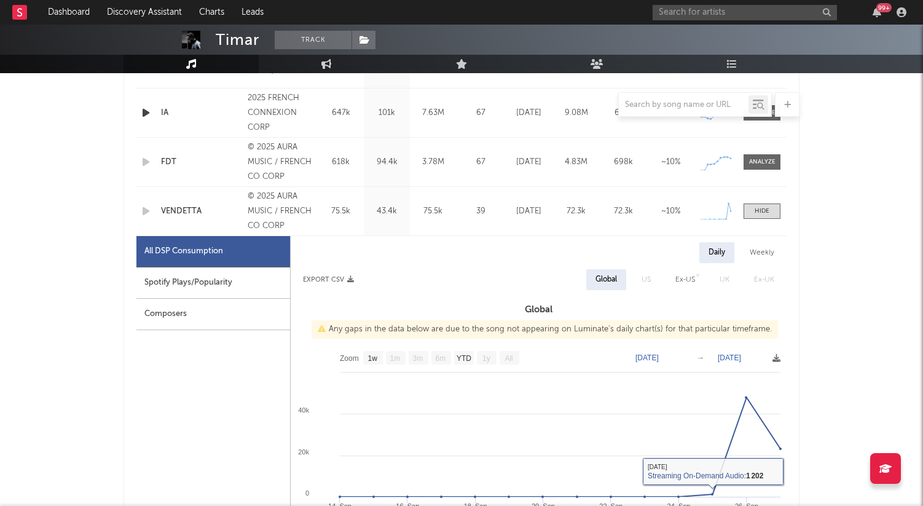
click at [216, 280] on div "Spotify Plays/Popularity" at bounding box center [213, 282] width 154 height 31
select select "1w"
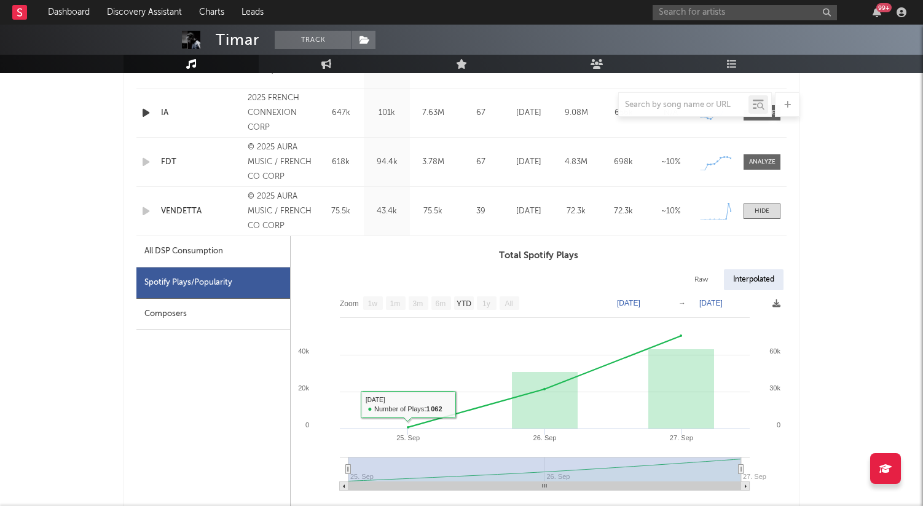
scroll to position [0, 0]
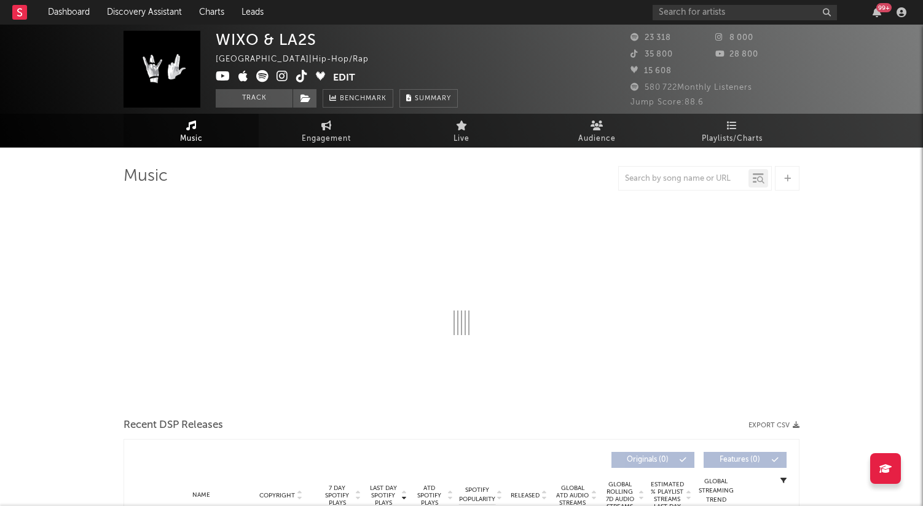
select select "6m"
